Goal: Information Seeking & Learning: Find specific page/section

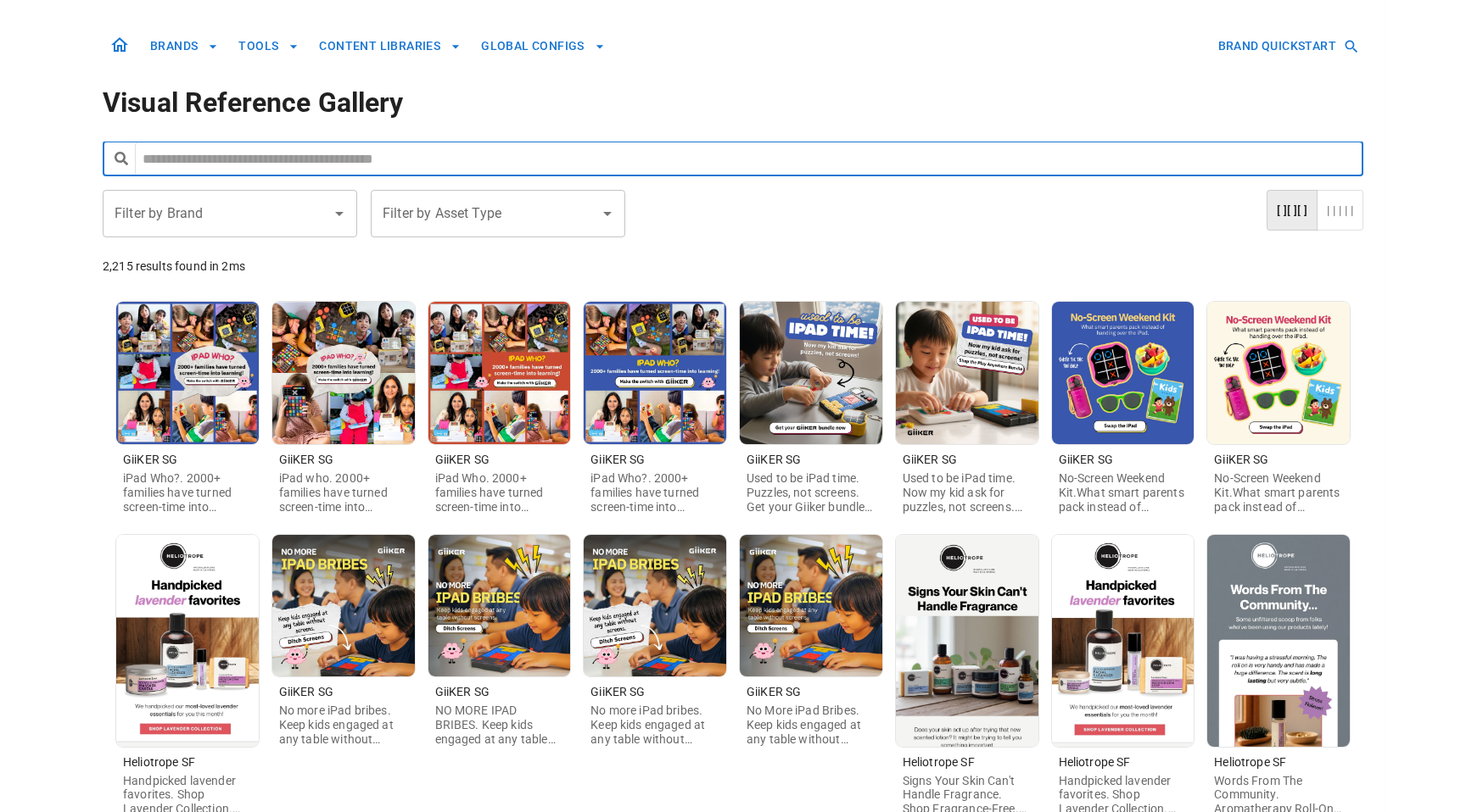
click at [553, 160] on input "text" at bounding box center [749, 159] width 1228 height 35
type input "*****"
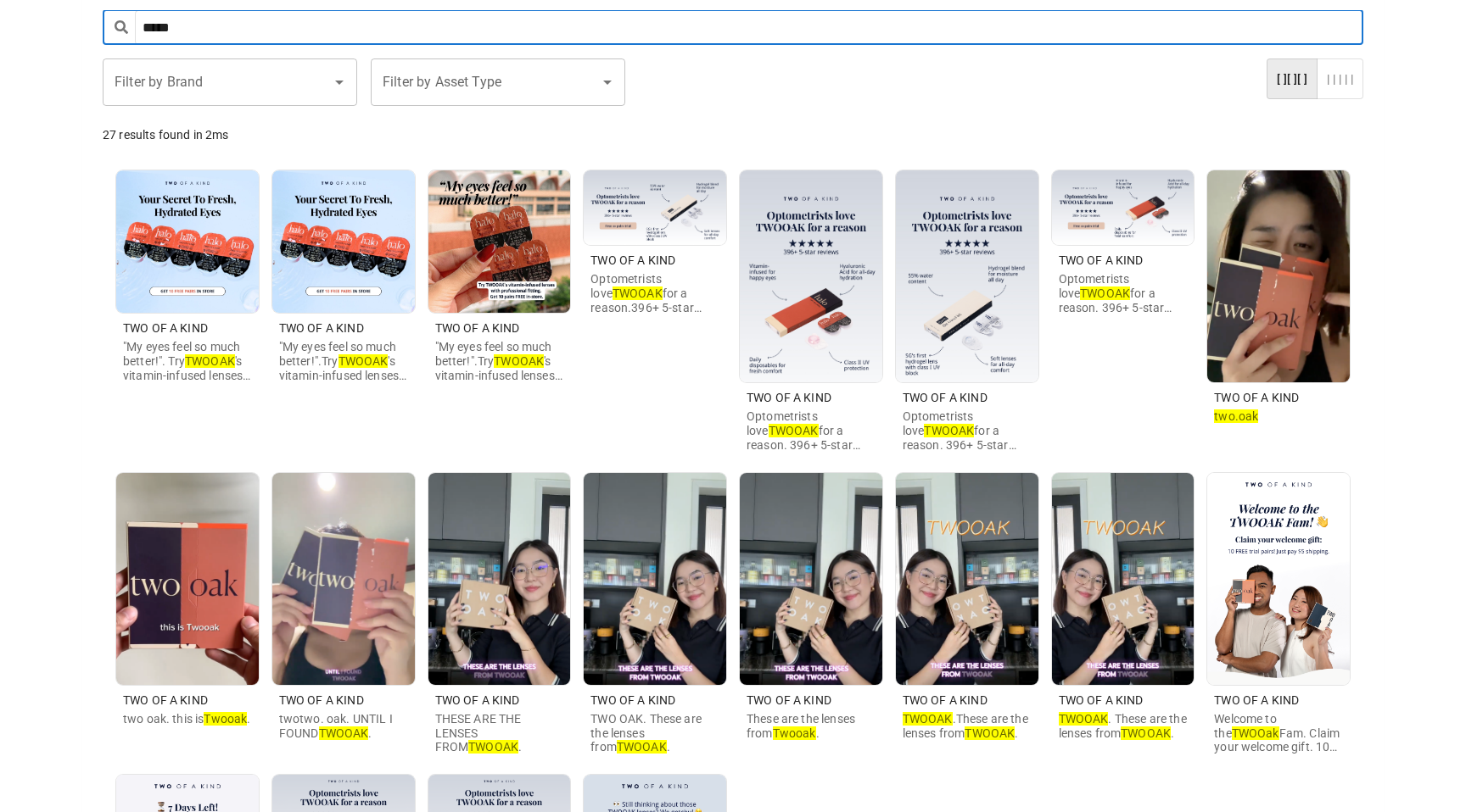
scroll to position [133, 0]
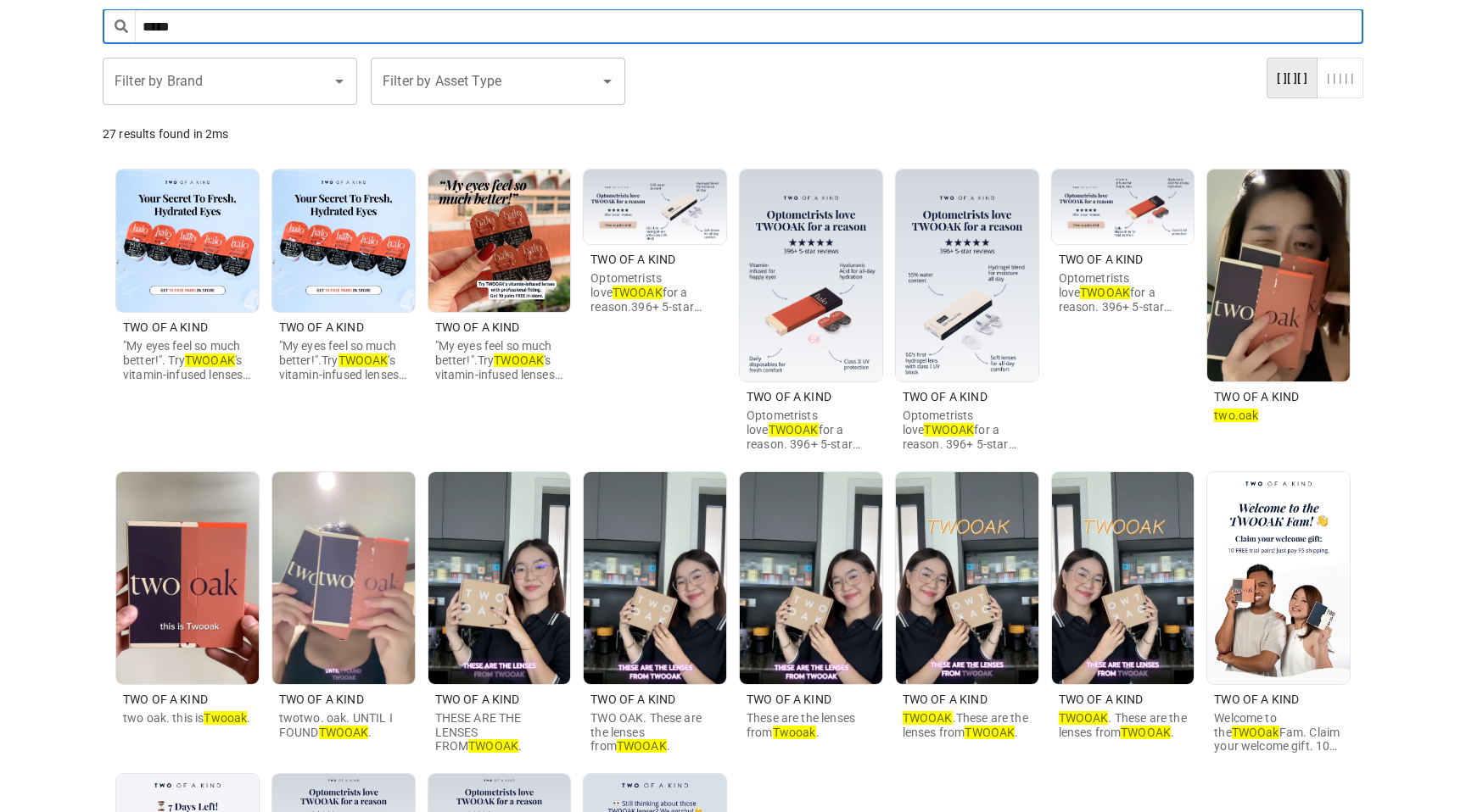
click at [678, 214] on img at bounding box center [654, 206] width 142 height 75
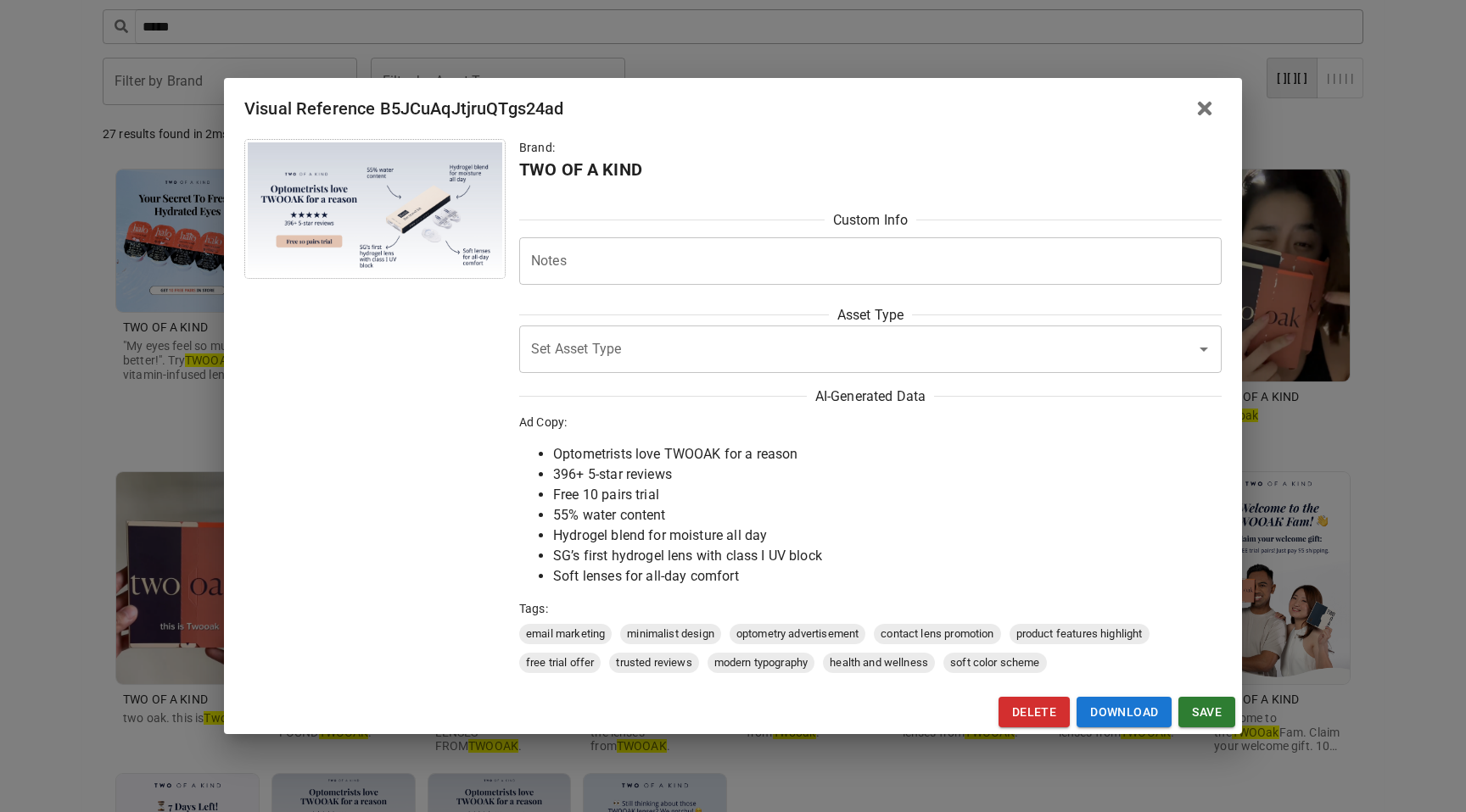
click at [191, 381] on div "Visual Reference B5JCuAqJtjruQTgs24ad Brand: TWO OF A KIND Custom Info Notes * …" at bounding box center [733, 406] width 1466 height 812
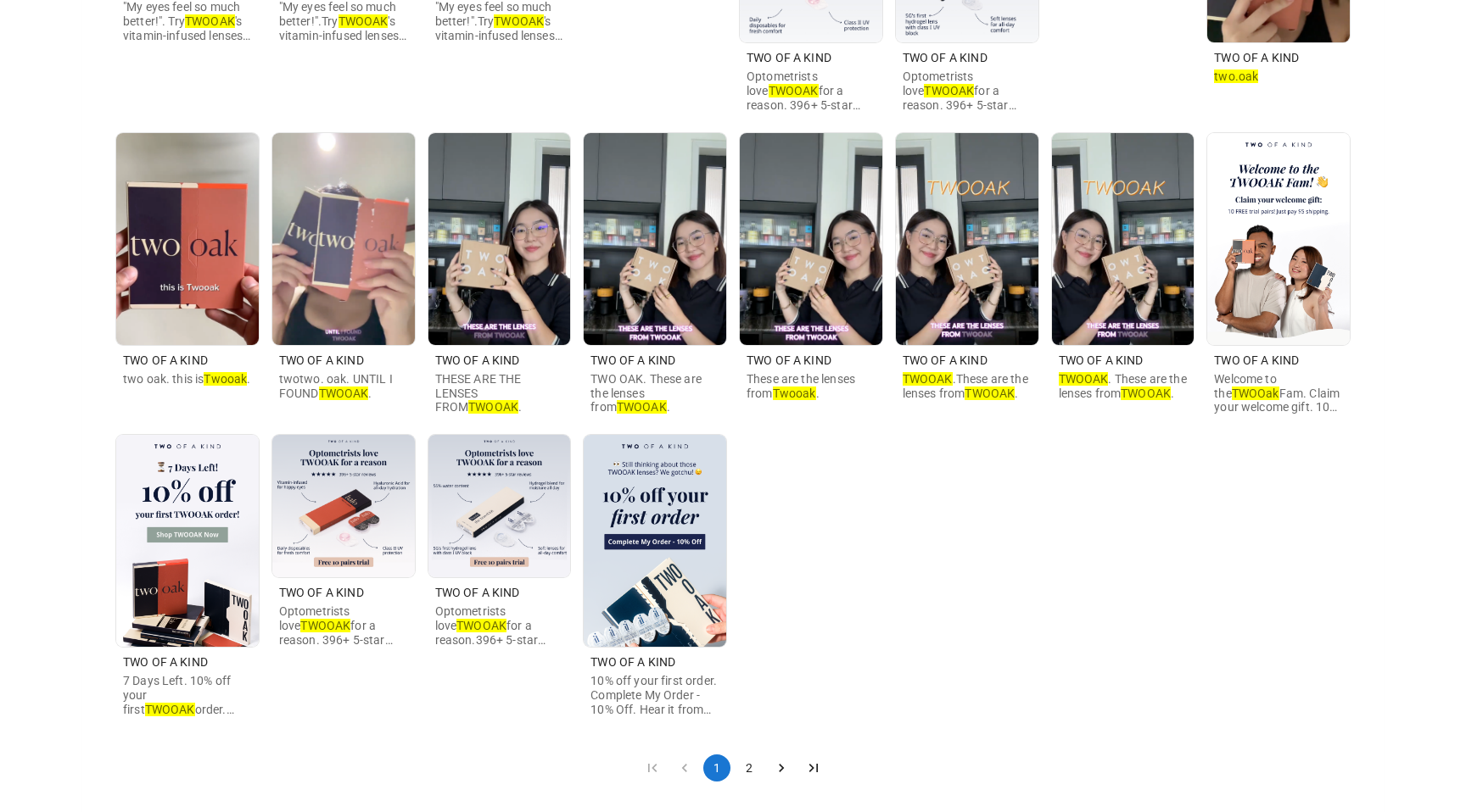
scroll to position [485, 0]
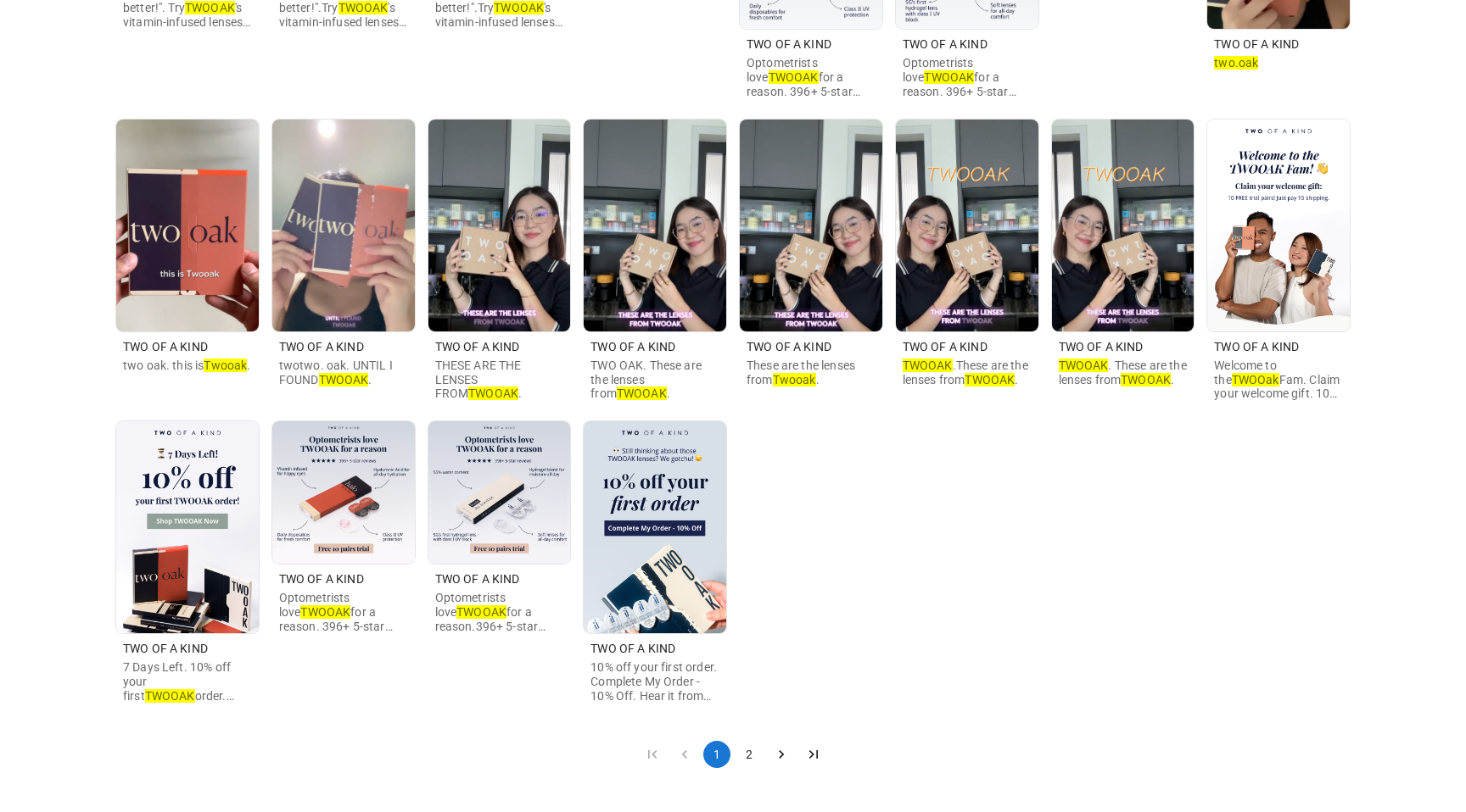
click at [209, 502] on img at bounding box center [187, 527] width 142 height 212
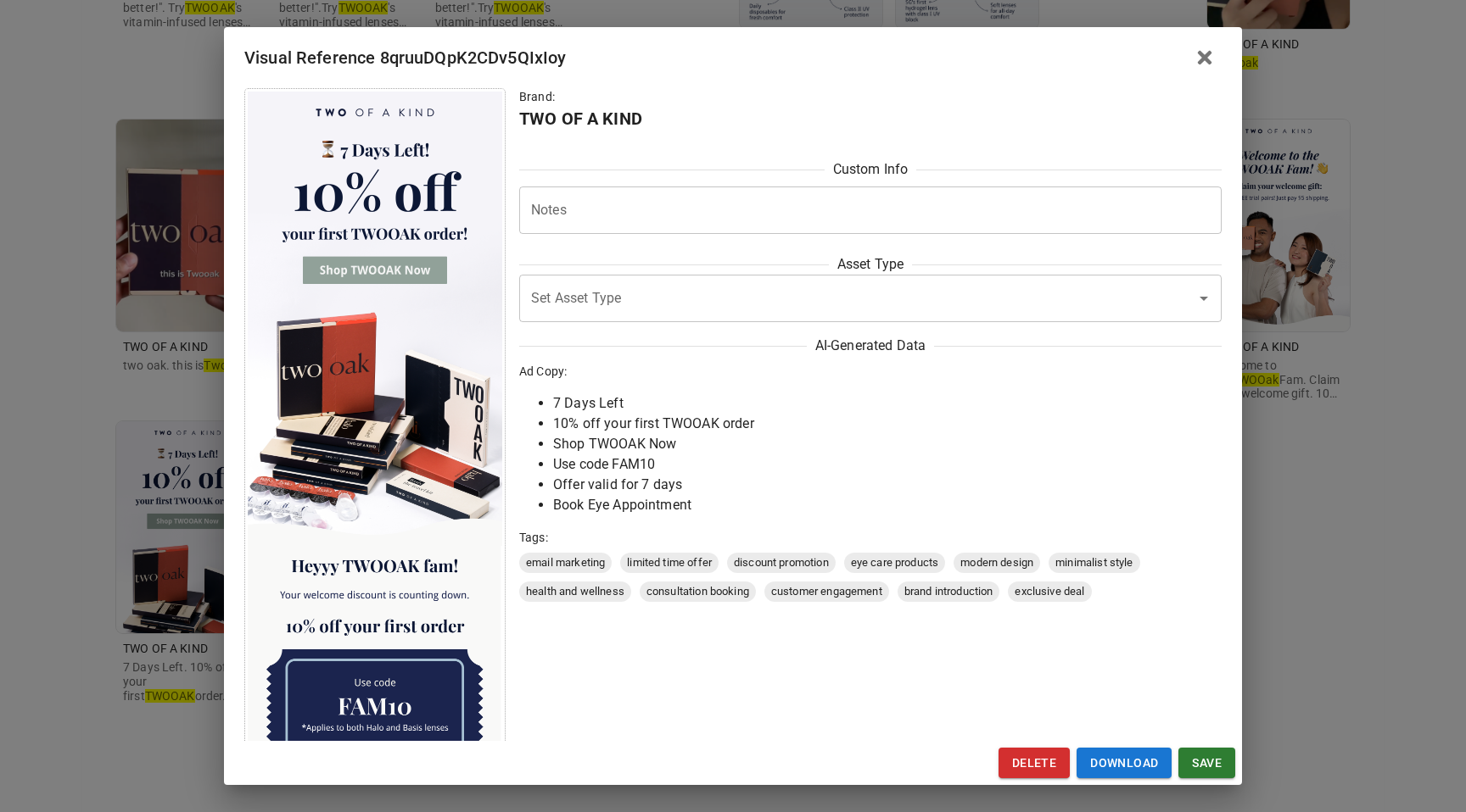
click at [100, 401] on div "Visual Reference 8qruuDQpK2CDv5QIxIoy Brand: TWO OF A KIND Custom Info Notes * …" at bounding box center [733, 406] width 1466 height 812
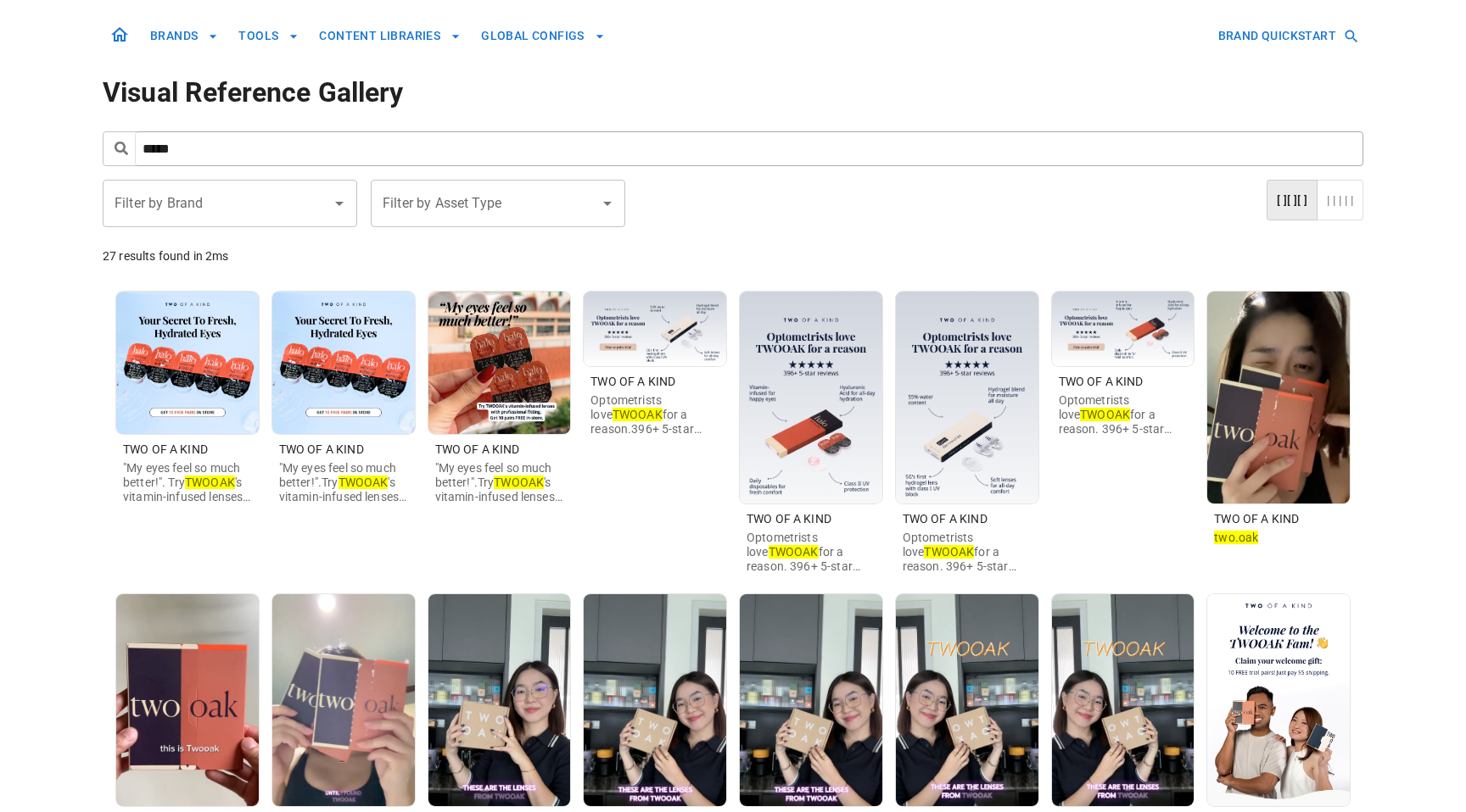
scroll to position [9, 0]
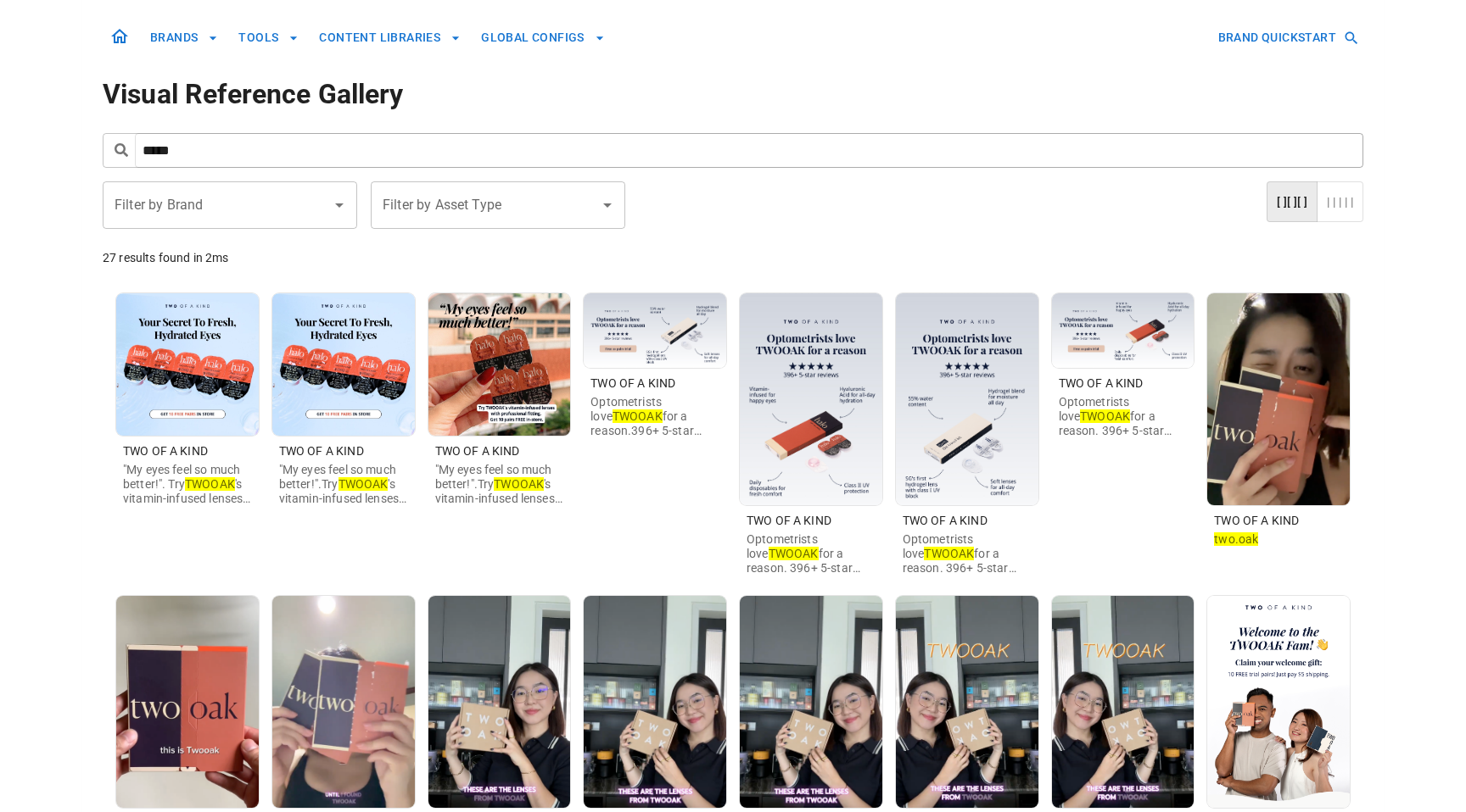
click at [191, 377] on img at bounding box center [187, 364] width 142 height 142
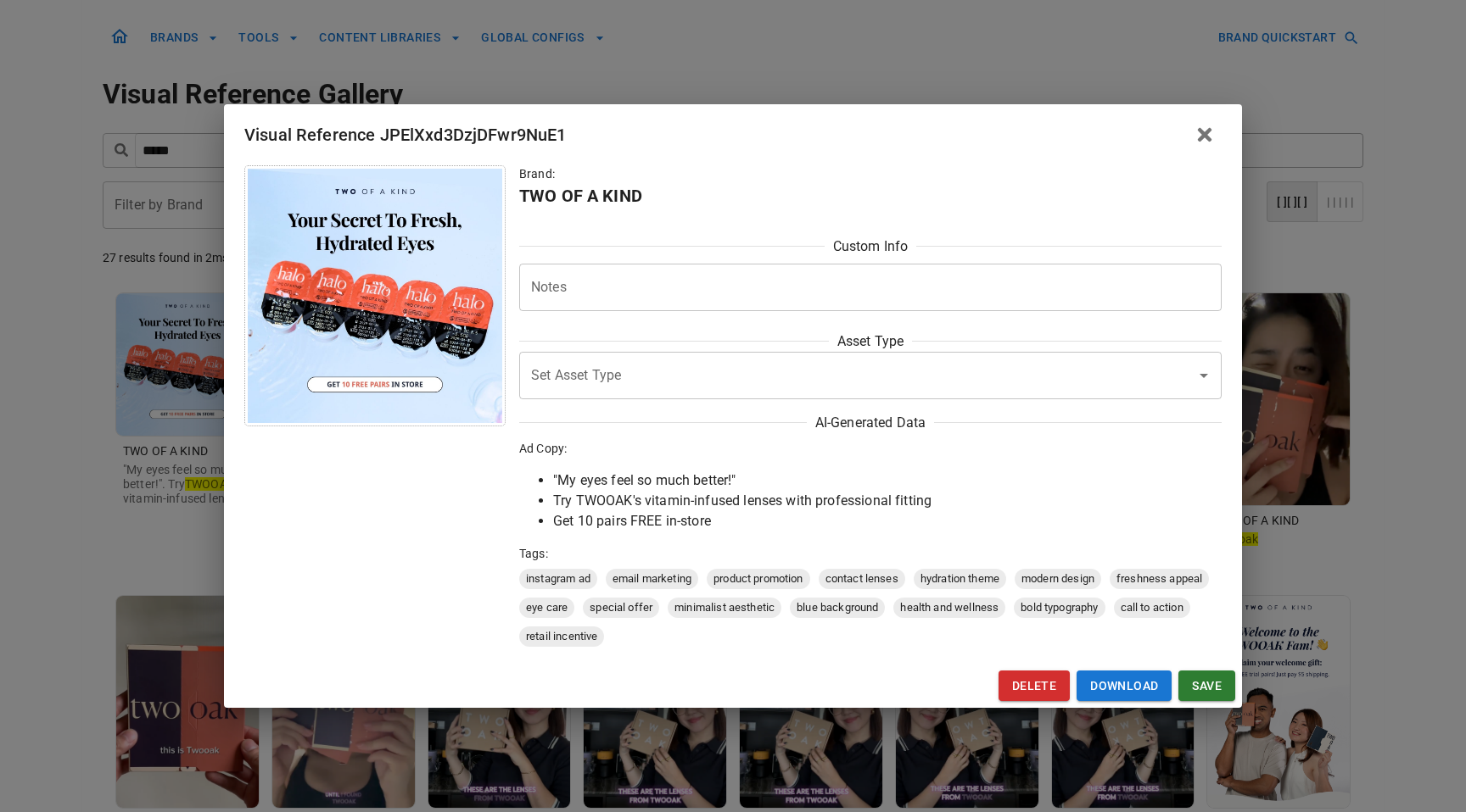
click at [136, 384] on div "Visual Reference JPElXxd3DzjDFwr9NuE1 Brand: TWO OF A KIND Custom Info Notes * …" at bounding box center [733, 406] width 1466 height 812
